Goal: Task Accomplishment & Management: Manage account settings

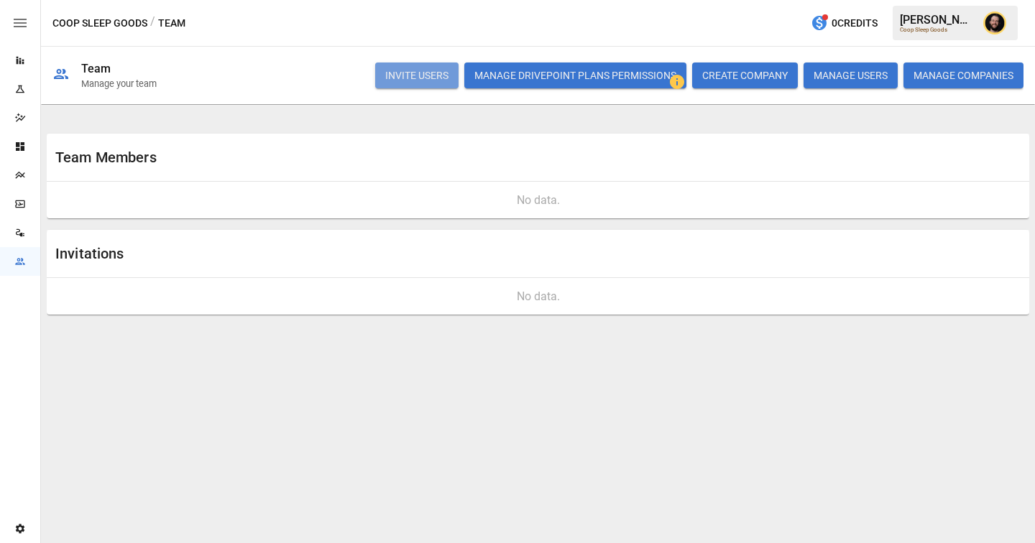
click at [422, 76] on button "INVITE USERS" at bounding box center [416, 76] width 83 height 26
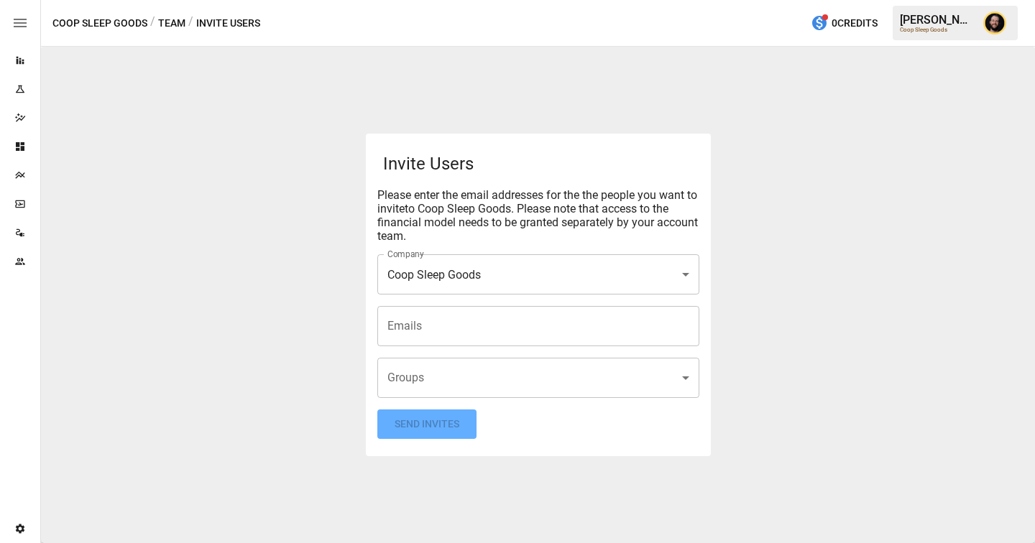
click at [409, 327] on input "Emails" at bounding box center [538, 326] width 309 height 27
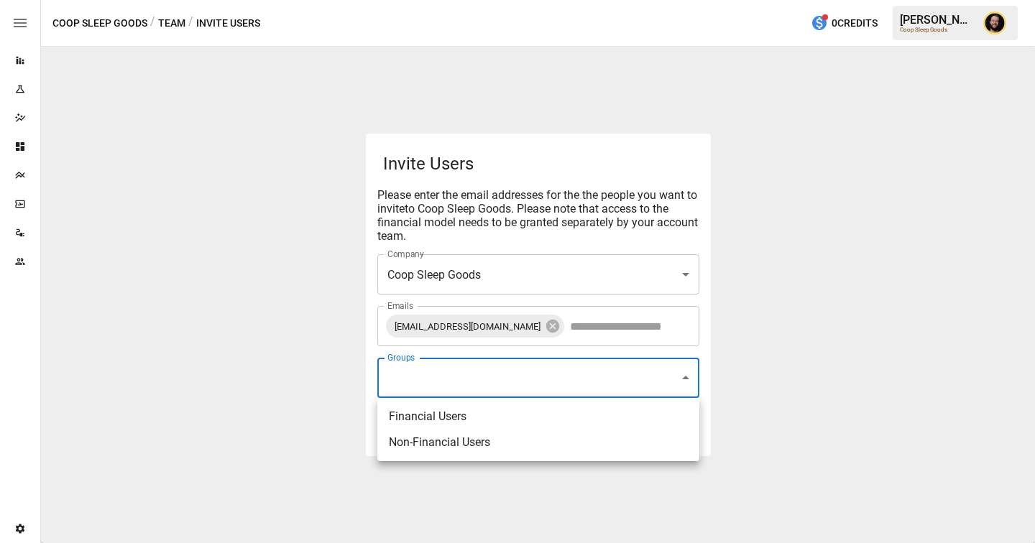
click at [426, 0] on body "**********" at bounding box center [517, 0] width 1035 height 0
click at [418, 414] on li "Financial Users" at bounding box center [538, 417] width 322 height 26
type input "**********"
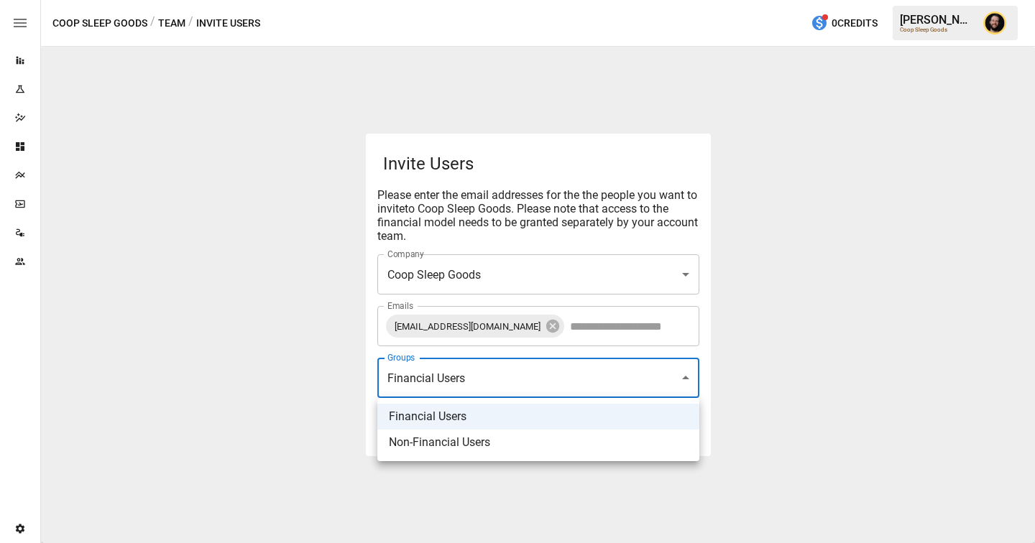
click at [230, 273] on div at bounding box center [517, 271] width 1035 height 543
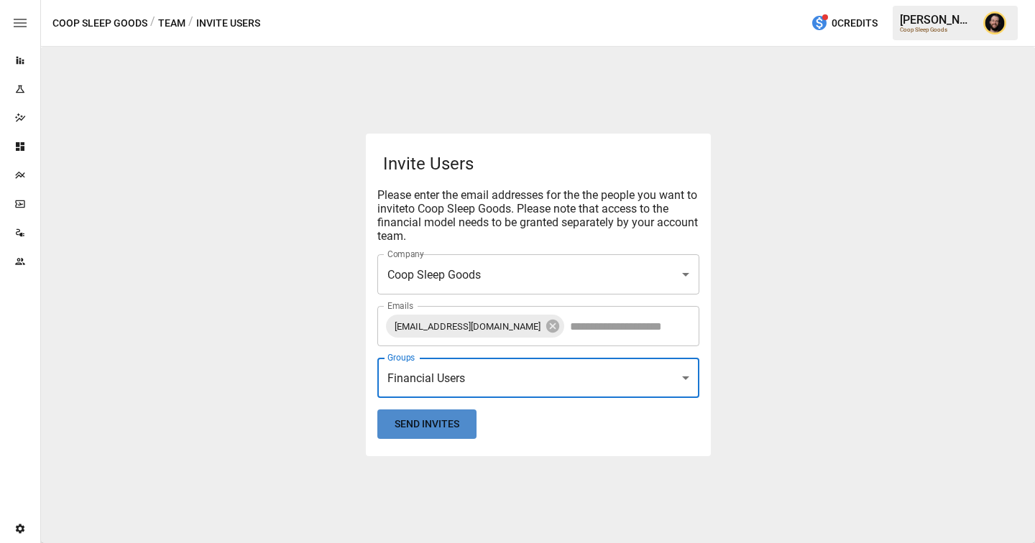
click at [442, 424] on button "Send Invites" at bounding box center [426, 423] width 99 height 29
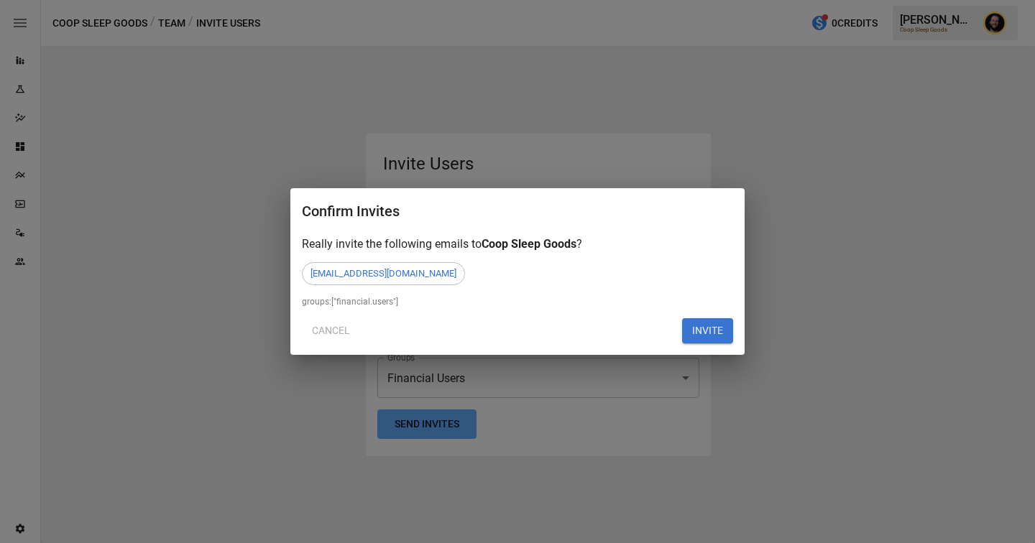
click at [716, 328] on button "INVITE" at bounding box center [707, 331] width 51 height 26
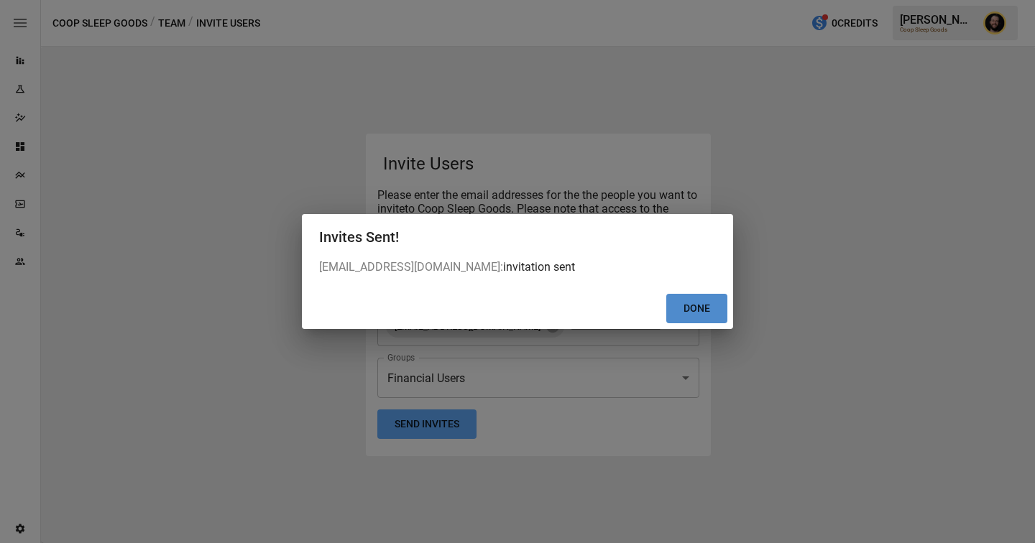
click at [704, 313] on button "Done" at bounding box center [696, 308] width 61 height 29
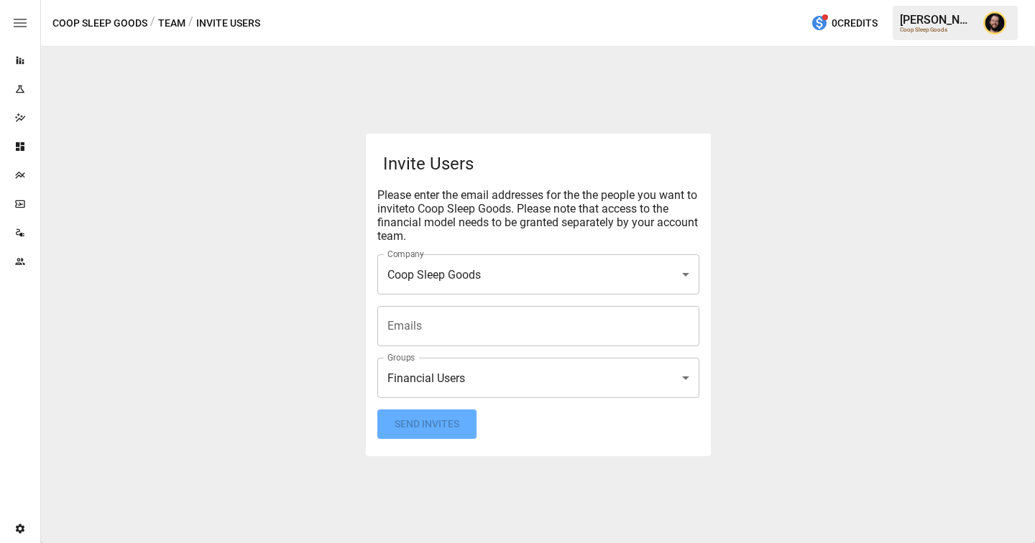
click at [17, 259] on icon "Team" at bounding box center [19, 261] width 9 height 6
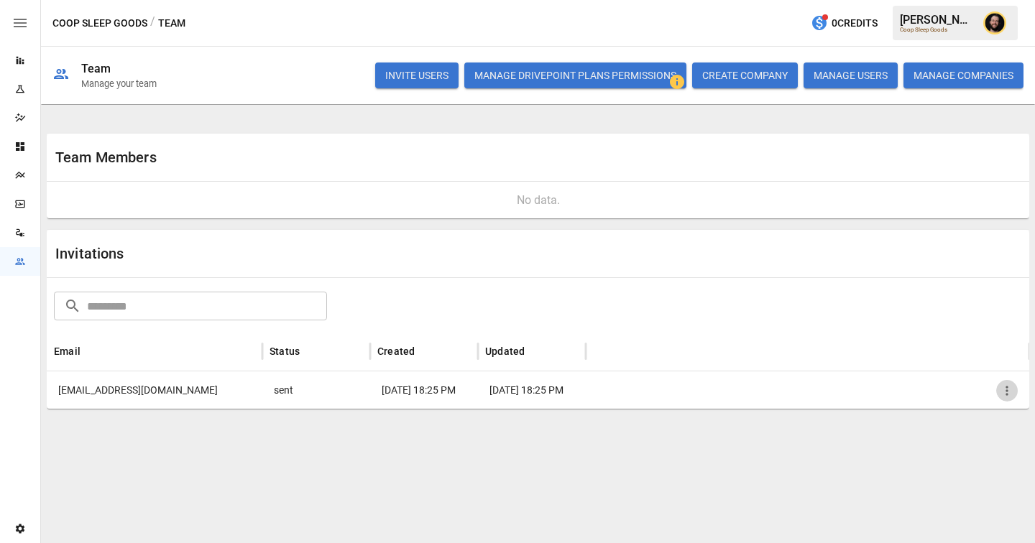
click at [1009, 387] on icon "button" at bounding box center [1006, 391] width 14 height 14
click at [978, 424] on li "Copy Invitation Link" at bounding box center [956, 424] width 124 height 26
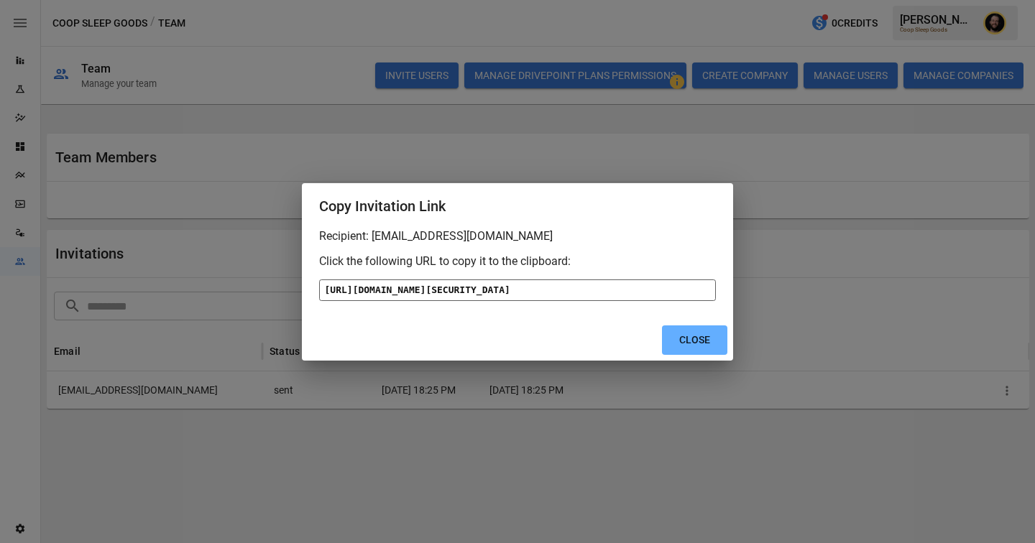
click at [654, 296] on div "[URL][DOMAIN_NAME][SECURITY_DATA]" at bounding box center [517, 290] width 397 height 22
click at [704, 355] on button "Close" at bounding box center [694, 339] width 65 height 29
